Goal: Information Seeking & Learning: Check status

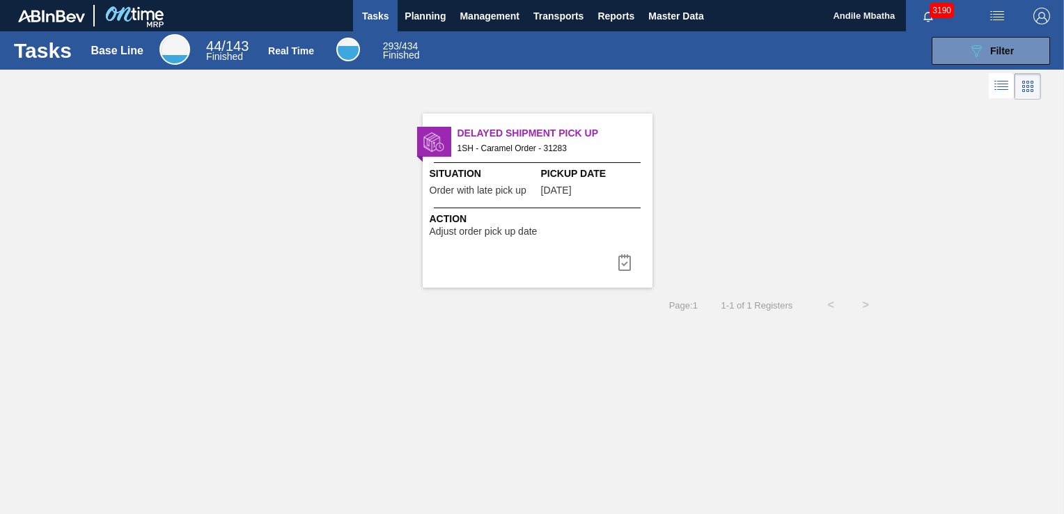
drag, startPoint x: 588, startPoint y: 372, endPoint x: 400, endPoint y: 82, distance: 345.4
click at [586, 371] on div "Tasks Base Line 44 / 143 Finished Real Time 293 / 434 Finished 089F7B8B-B2A5-4A…" at bounding box center [532, 241] width 1064 height 421
click at [421, 12] on span "Planning" at bounding box center [425, 16] width 41 height 17
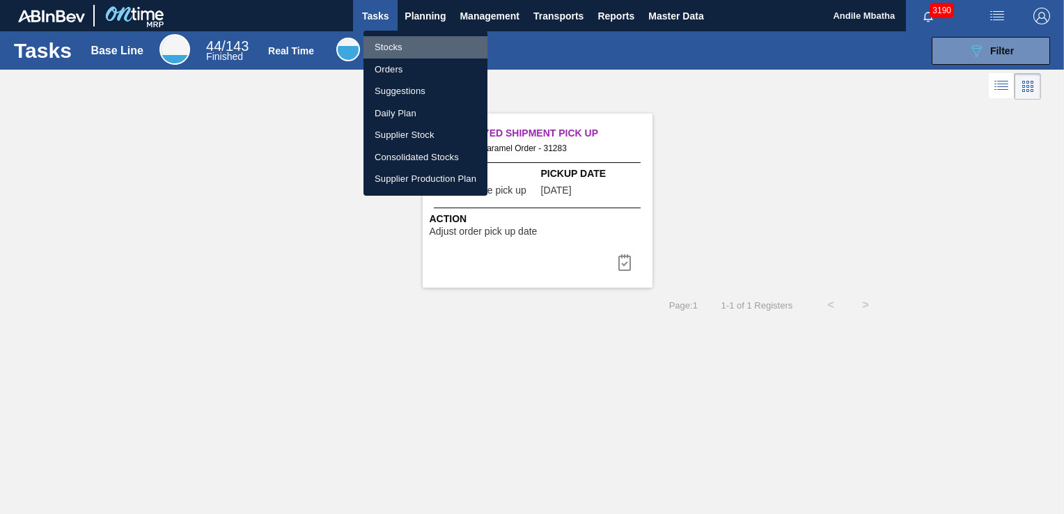
click at [403, 51] on li "Stocks" at bounding box center [426, 47] width 124 height 22
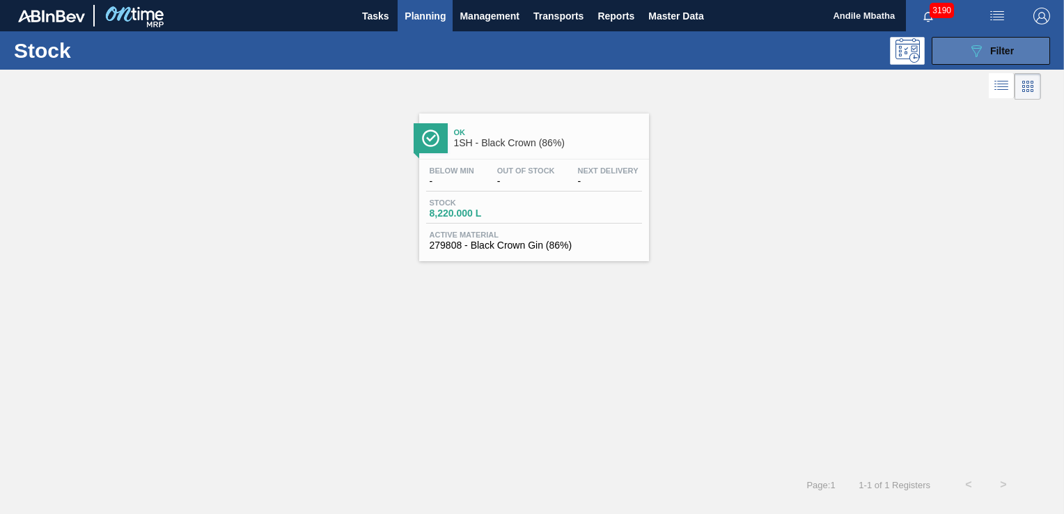
click at [999, 60] on button "089F7B8B-B2A5-4AFE-B5C0-19BA573D28AC Filter" at bounding box center [991, 51] width 118 height 28
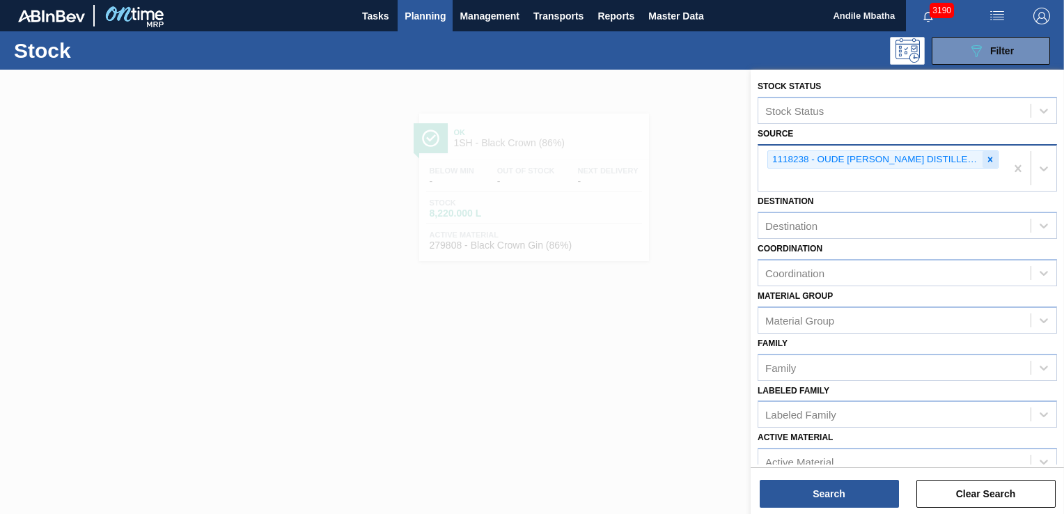
click at [988, 157] on icon at bounding box center [990, 159] width 5 height 5
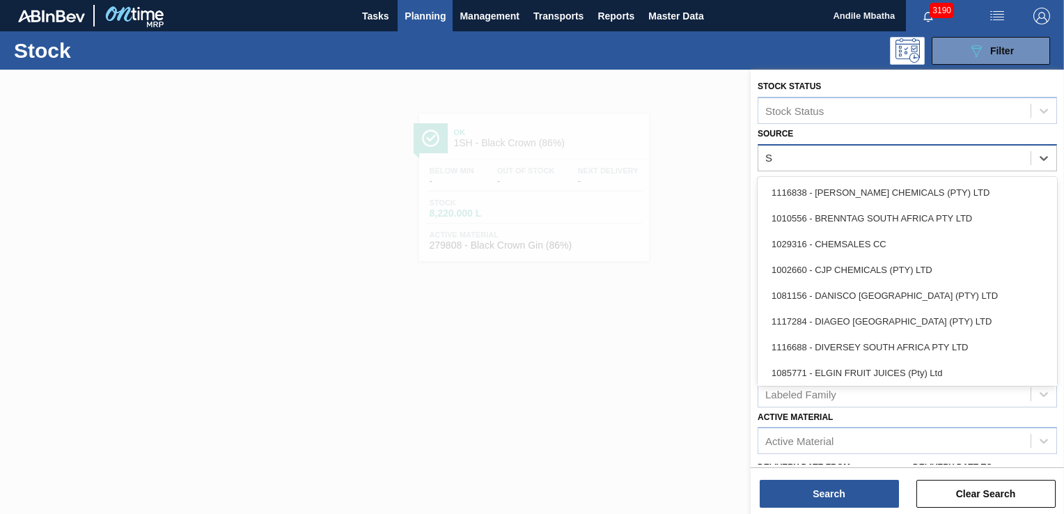
type input "SU"
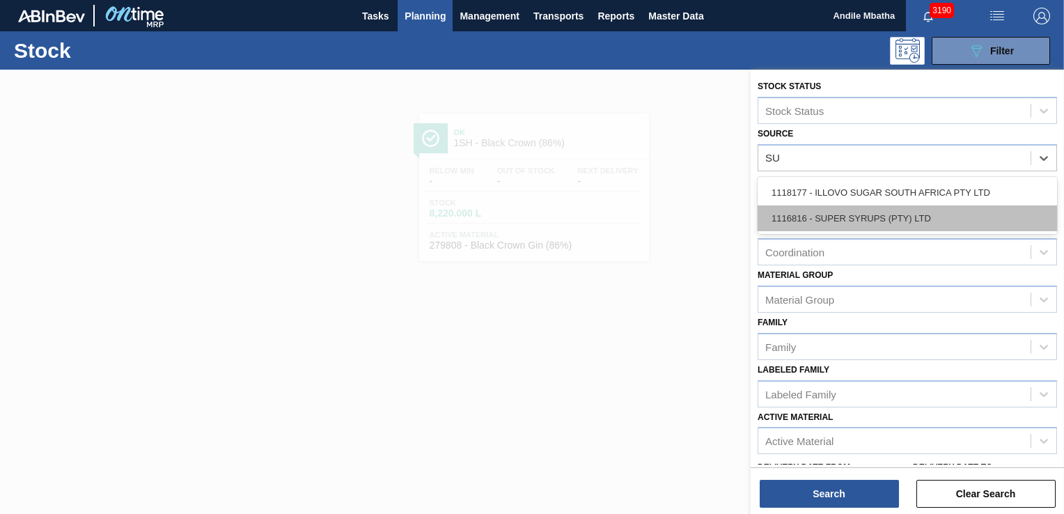
click at [846, 219] on div "1116816 - SUPER SYRUPS (PTY) LTD" at bounding box center [907, 218] width 299 height 26
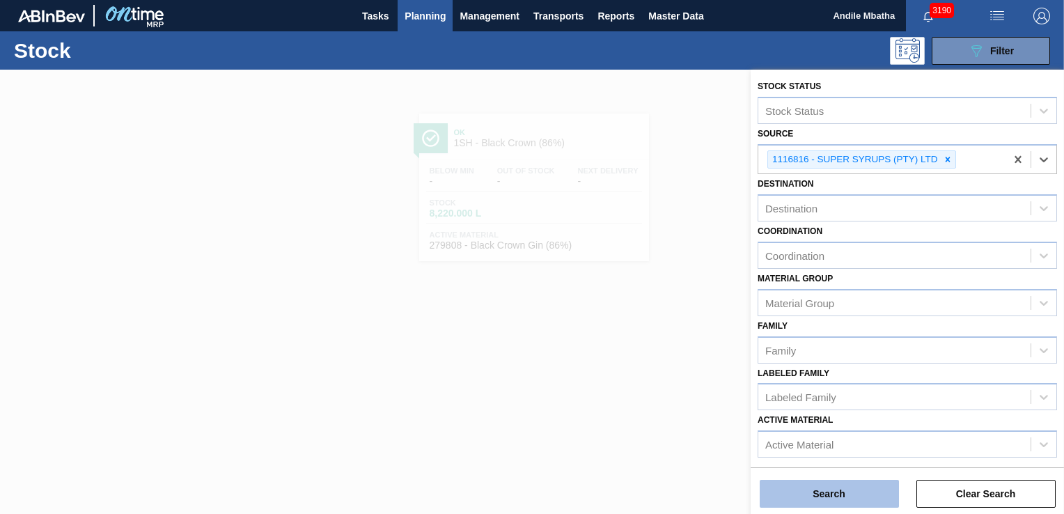
click at [801, 495] on button "Search" at bounding box center [829, 494] width 139 height 28
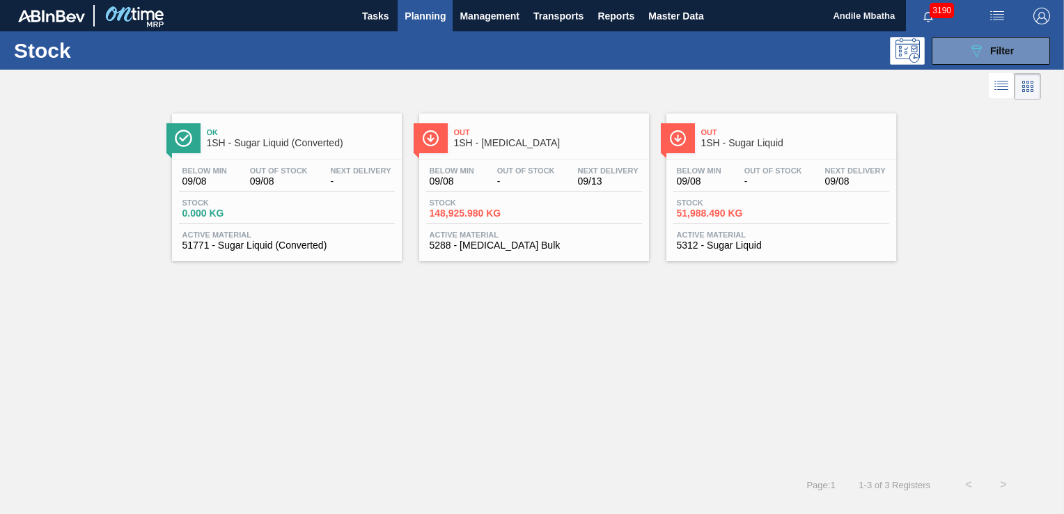
click at [698, 248] on span "5312 - Sugar Liquid" at bounding box center [781, 245] width 209 height 10
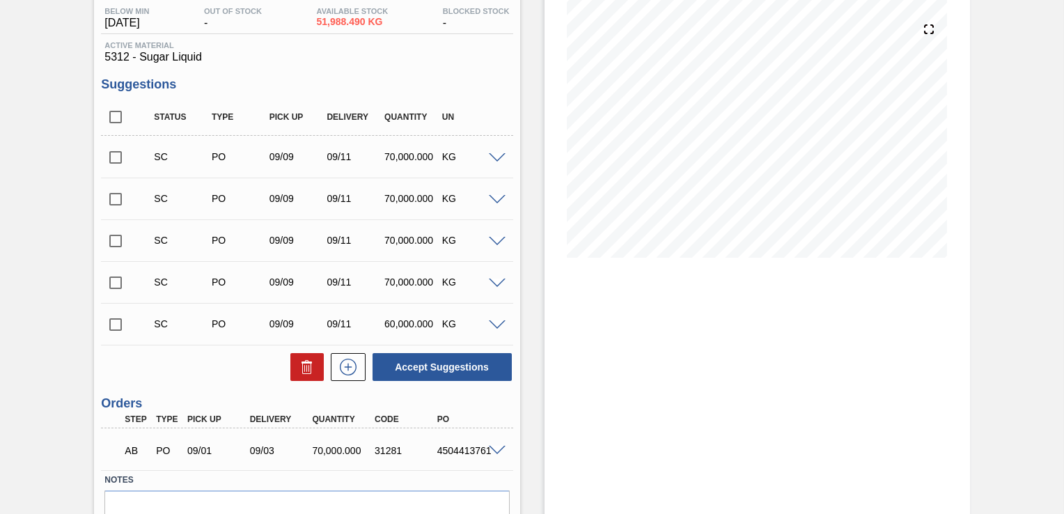
scroll to position [80, 0]
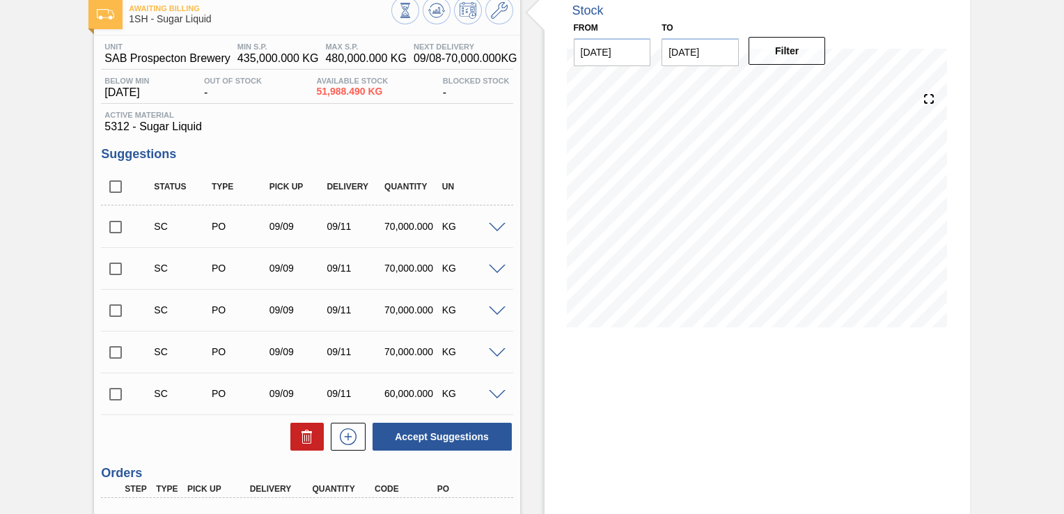
click at [497, 228] on span at bounding box center [497, 228] width 17 height 10
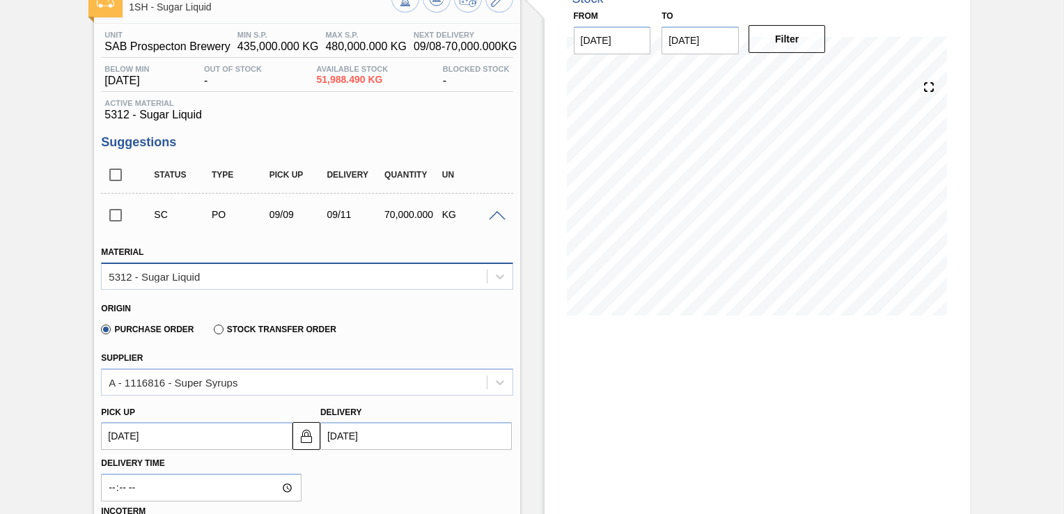
scroll to position [10, 0]
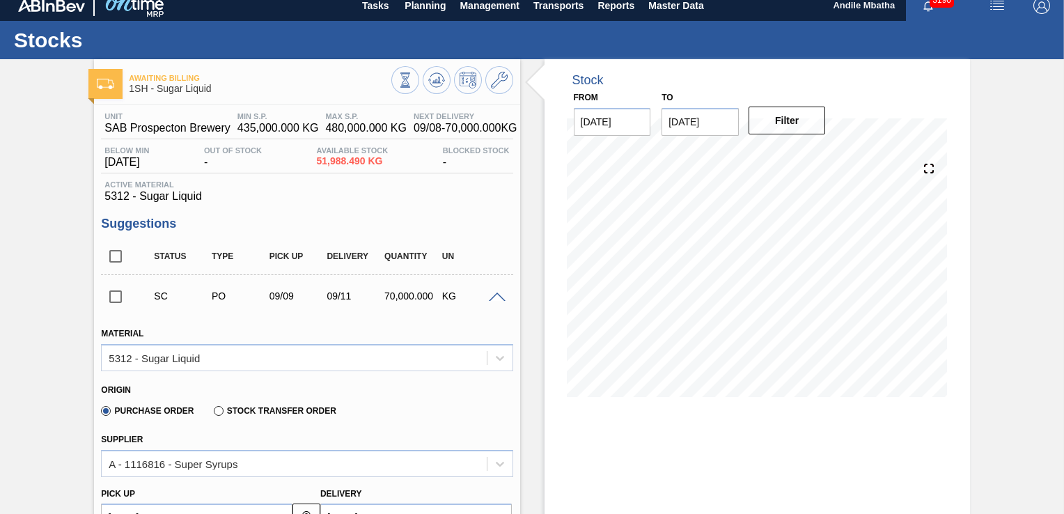
click at [115, 298] on input "checkbox" at bounding box center [115, 296] width 29 height 29
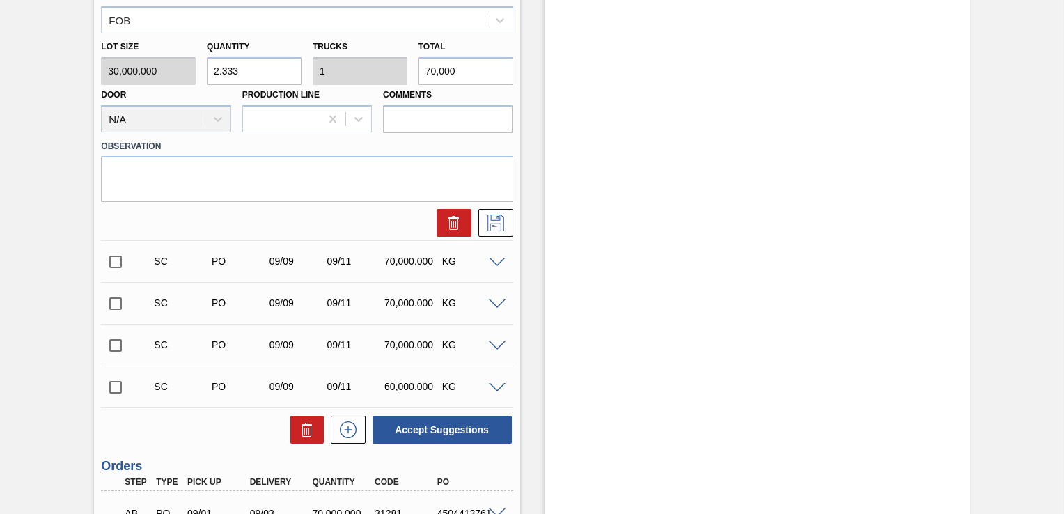
scroll to position [738, 0]
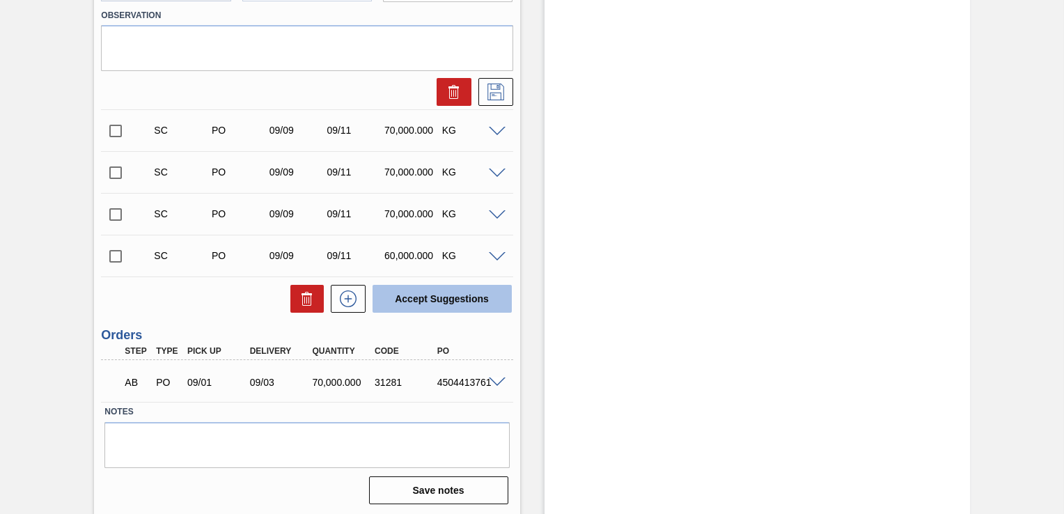
click at [469, 302] on button "Accept Suggestions" at bounding box center [442, 299] width 139 height 28
checkbox input "false"
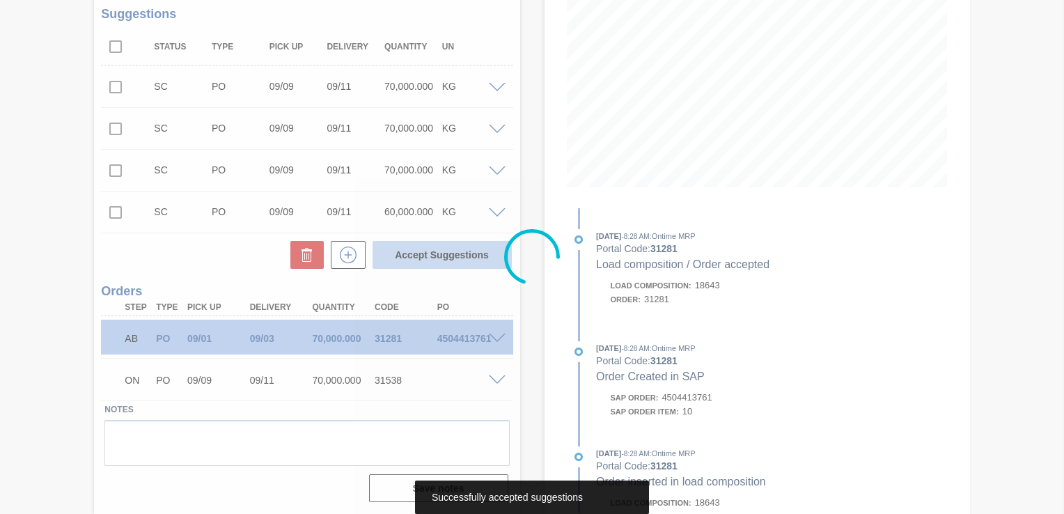
scroll to position [178, 0]
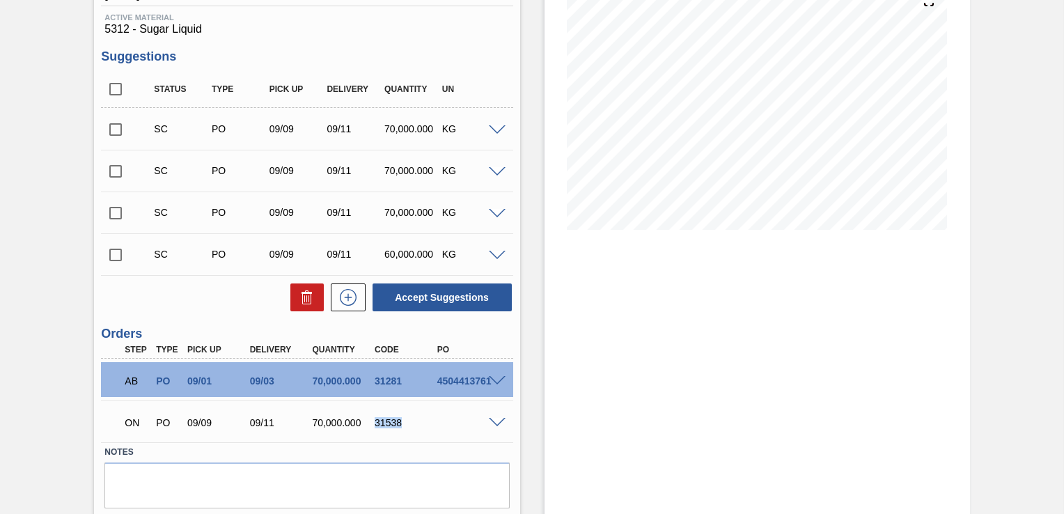
drag, startPoint x: 407, startPoint y: 421, endPoint x: 373, endPoint y: 422, distance: 33.4
click at [373, 422] on div "31538" at bounding box center [405, 422] width 68 height 11
copy div "31538"
click at [113, 129] on input "checkbox" at bounding box center [115, 129] width 29 height 29
click at [492, 127] on span at bounding box center [497, 130] width 17 height 10
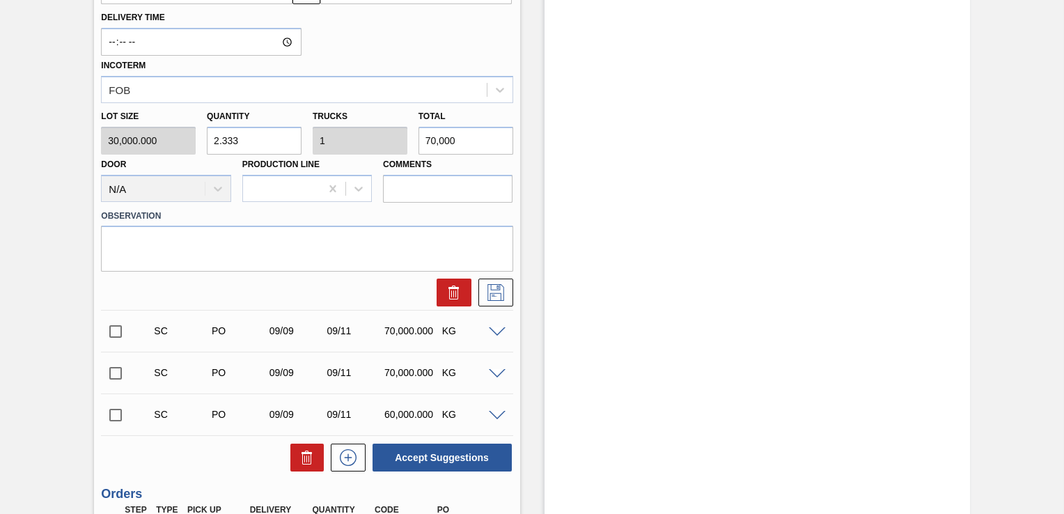
scroll to position [735, 0]
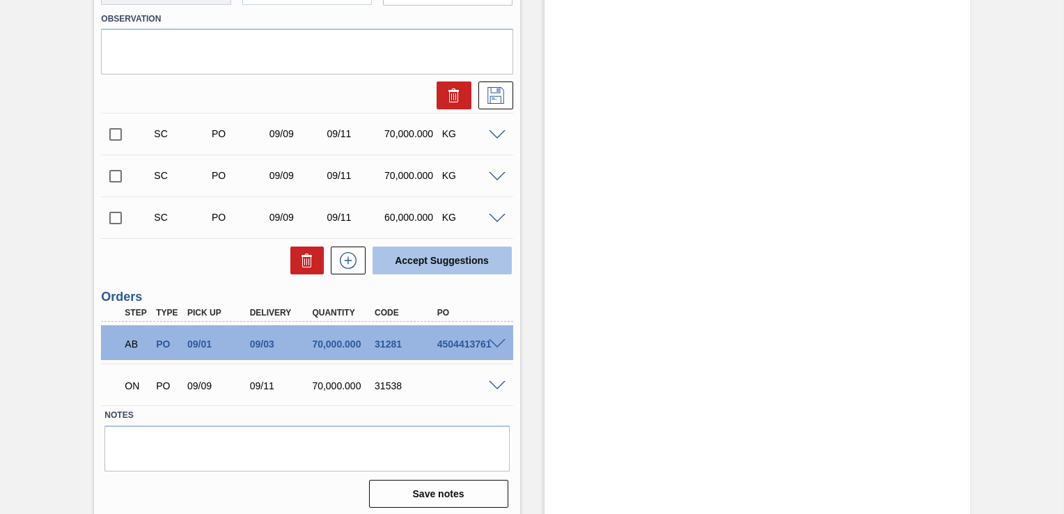
click at [460, 260] on button "Accept Suggestions" at bounding box center [442, 261] width 139 height 28
checkbox input "false"
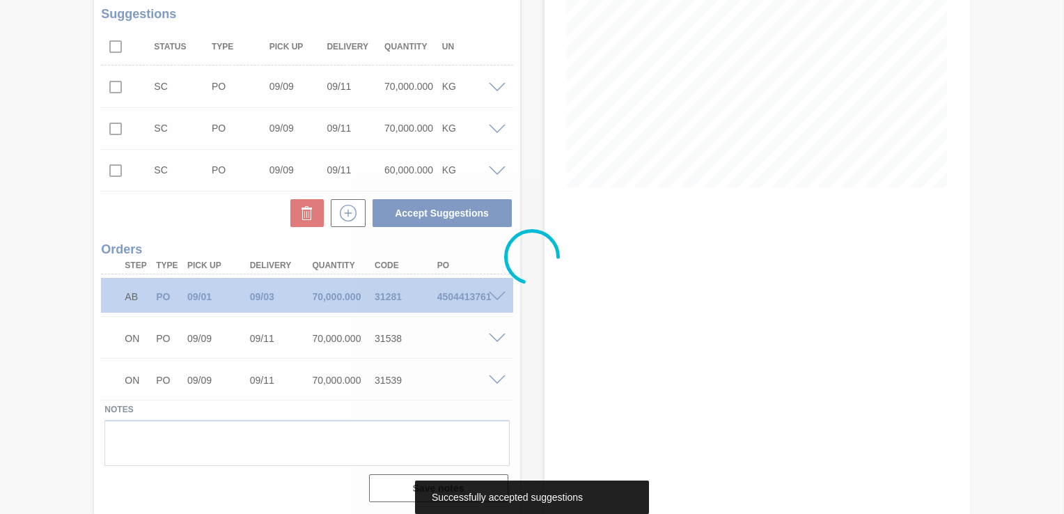
scroll to position [173, 0]
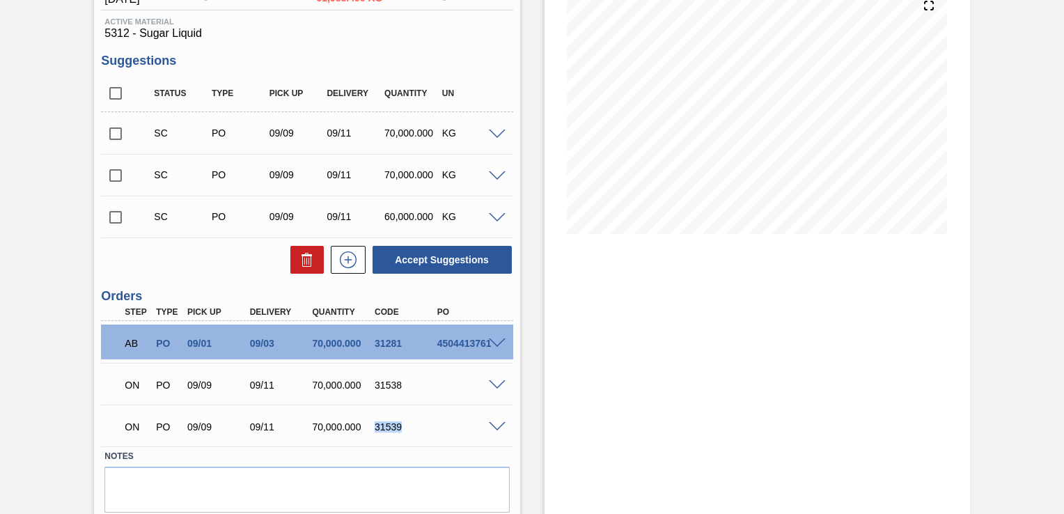
drag, startPoint x: 407, startPoint y: 430, endPoint x: 375, endPoint y: 429, distance: 31.4
click at [375, 429] on div "31539" at bounding box center [405, 426] width 68 height 11
copy div "31539"
